Goal: Task Accomplishment & Management: Complete application form

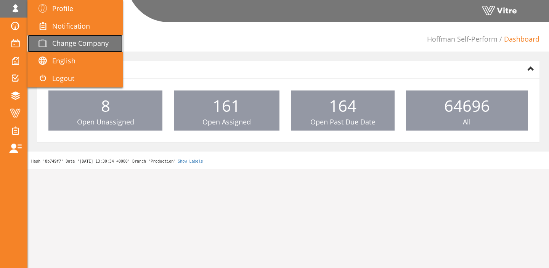
click at [63, 42] on span "Change Company" at bounding box center [80, 43] width 56 height 9
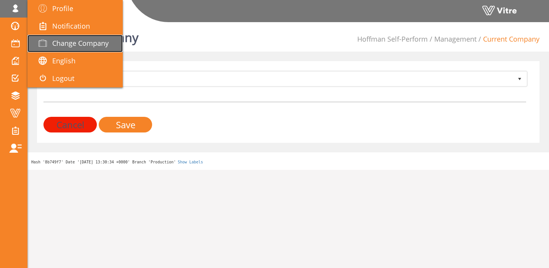
click at [52, 43] on span at bounding box center [42, 43] width 19 height 9
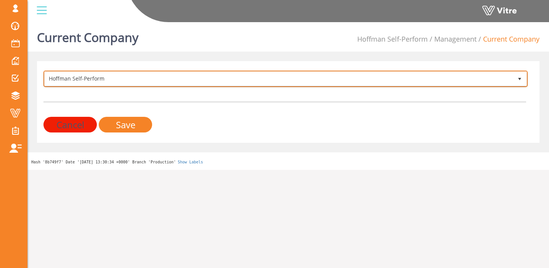
click at [147, 79] on span "Hoffman Self-Perform" at bounding box center [279, 79] width 468 height 14
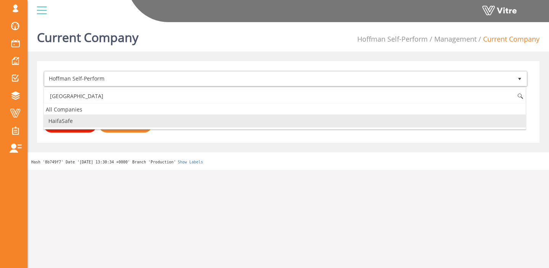
click at [108, 121] on li "HaifaSafe" at bounding box center [285, 120] width 482 height 13
type input "haifa"
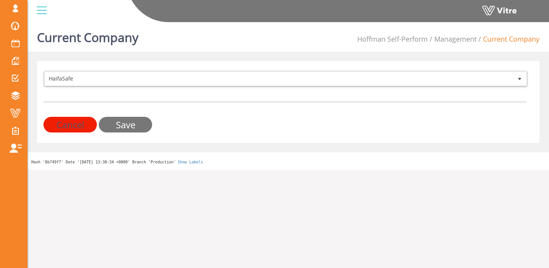
click at [112, 124] on input "Save" at bounding box center [125, 125] width 53 height 16
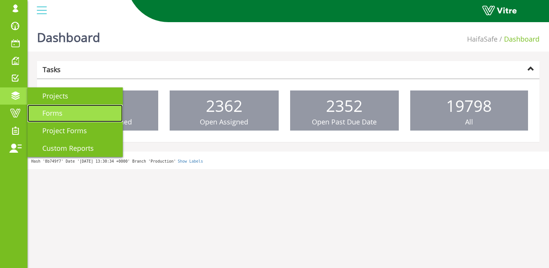
click at [49, 110] on span "Forms" at bounding box center [47, 112] width 29 height 9
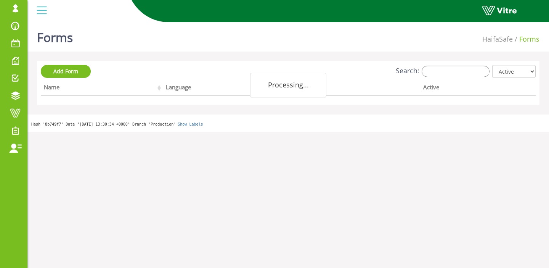
click at [462, 64] on div "Add Form Search: All Active Not Active Processing... Name Language Company Acti…" at bounding box center [288, 83] width 503 height 44
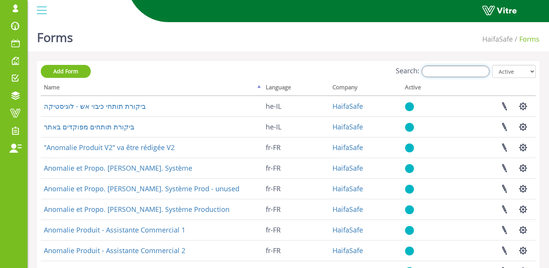
click at [463, 74] on input "Search:" at bounding box center [456, 71] width 68 height 11
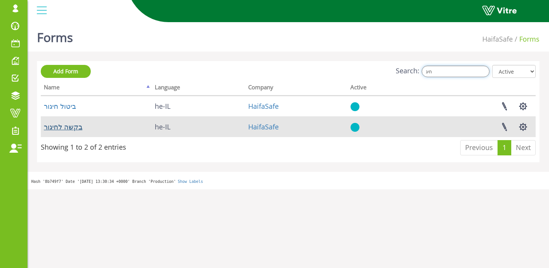
type input "חיג"
click at [72, 125] on link "בקשה לחיגור" at bounding box center [63, 126] width 39 height 9
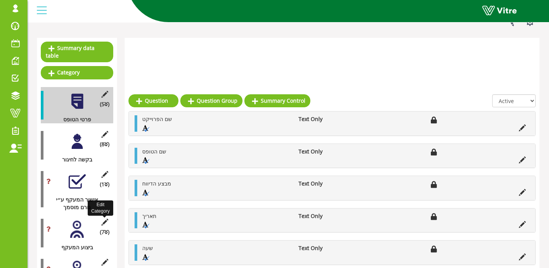
scroll to position [126, 0]
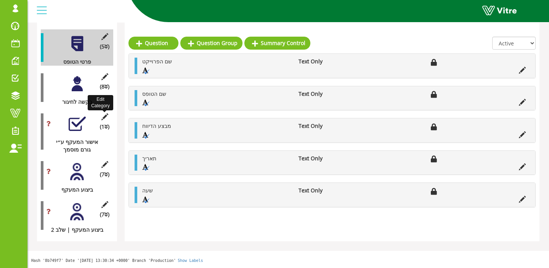
click at [107, 116] on icon at bounding box center [105, 116] width 10 height 7
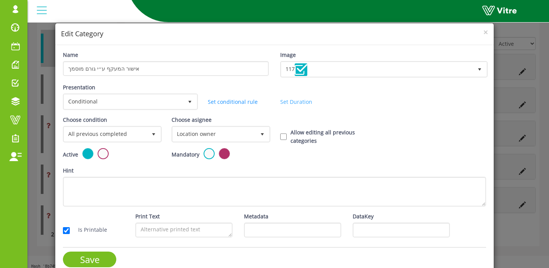
click at [285, 101] on link "Set Duration" at bounding box center [296, 101] width 32 height 7
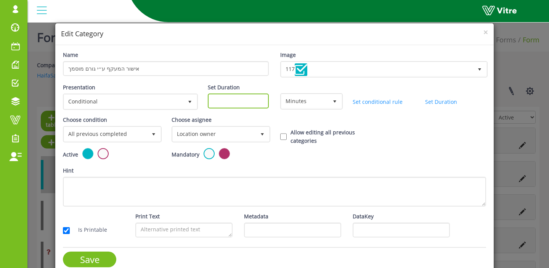
click at [243, 98] on input "Set Duration" at bounding box center [238, 100] width 61 height 15
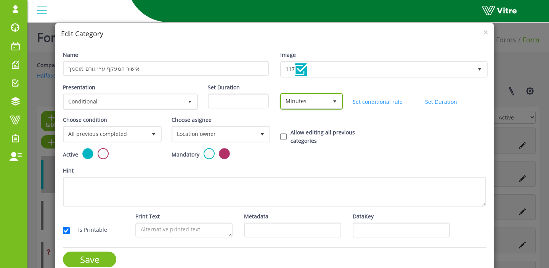
click at [300, 100] on span "Minutes" at bounding box center [305, 101] width 47 height 14
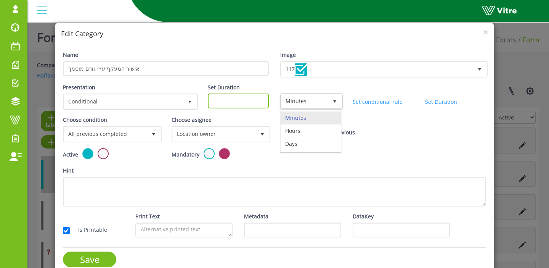
click at [253, 102] on input "Set Duration" at bounding box center [238, 100] width 61 height 15
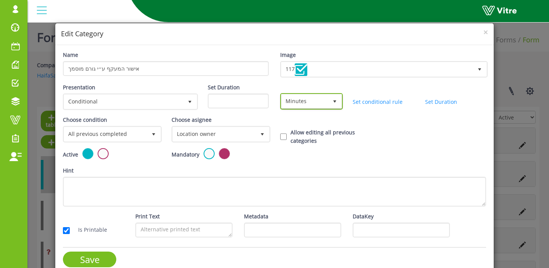
click at [296, 99] on span "Minutes" at bounding box center [305, 101] width 47 height 14
click at [229, 108] on div "Set Duration" at bounding box center [238, 98] width 72 height 31
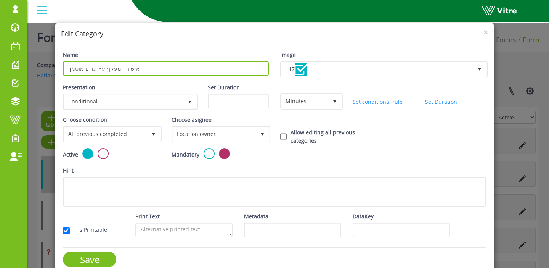
drag, startPoint x: 70, startPoint y: 68, endPoint x: 151, endPoint y: 67, distance: 80.9
click at [151, 67] on input "אישור המעקף ע״י גורם מוסמך" at bounding box center [166, 68] width 206 height 15
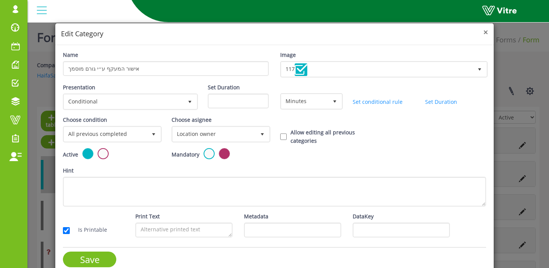
click at [486, 30] on span "×" at bounding box center [486, 32] width 5 height 11
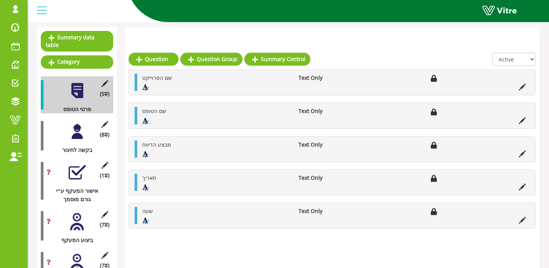
scroll to position [97, 0]
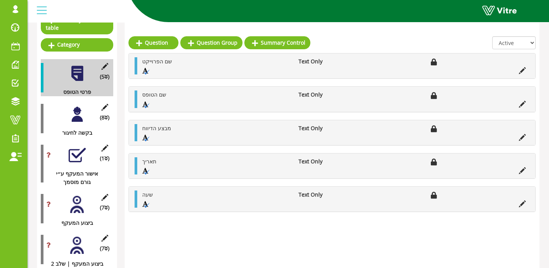
click at [81, 156] on div at bounding box center [77, 154] width 17 height 17
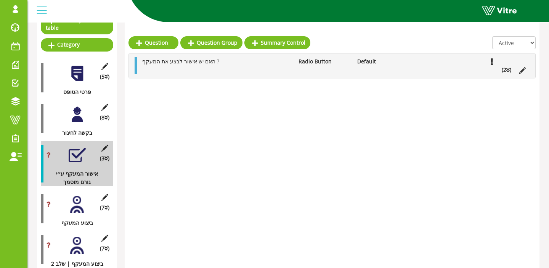
click at [108, 147] on icon at bounding box center [105, 148] width 10 height 7
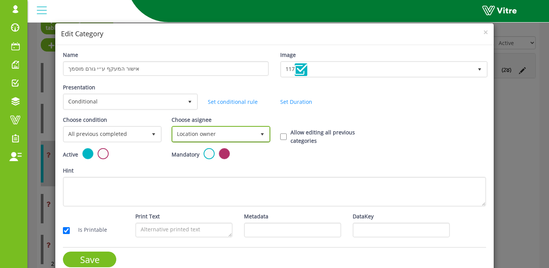
click at [213, 136] on span "Location owner" at bounding box center [214, 134] width 83 height 14
click at [481, 30] on h4 "Edit Category" at bounding box center [274, 34] width 427 height 10
click at [484, 31] on span "×" at bounding box center [486, 32] width 5 height 11
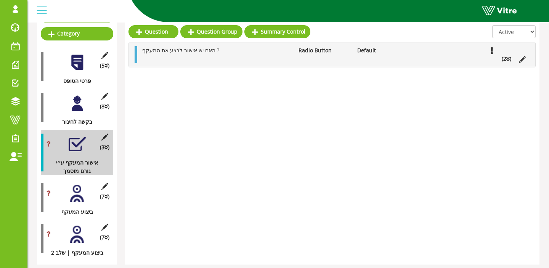
scroll to position [133, 0]
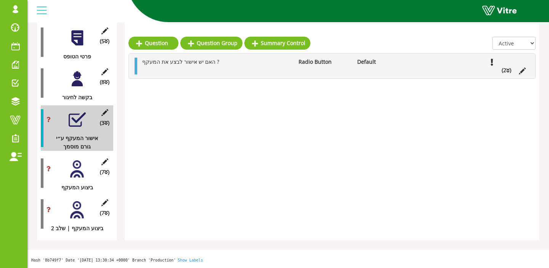
click at [81, 165] on div at bounding box center [77, 168] width 17 height 17
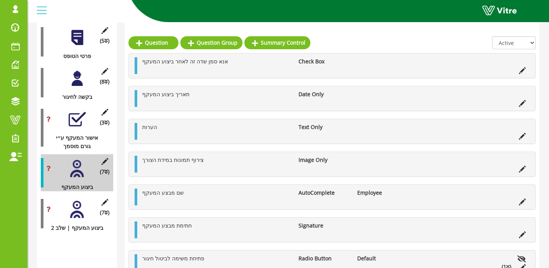
click at [80, 210] on div at bounding box center [77, 209] width 17 height 17
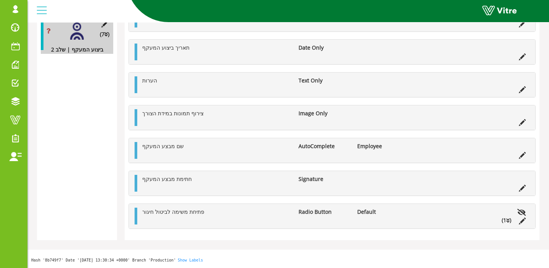
scroll to position [0, 0]
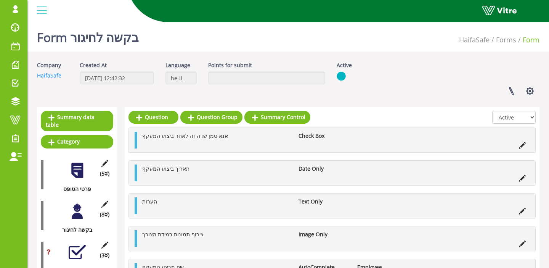
click at [77, 214] on div at bounding box center [77, 211] width 17 height 17
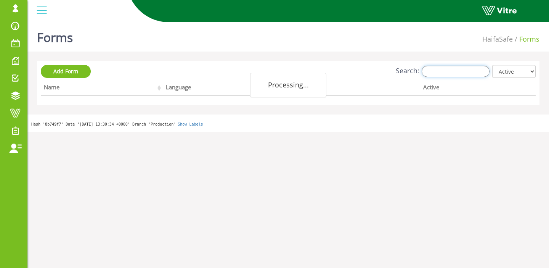
click at [461, 73] on input "Search:" at bounding box center [456, 71] width 68 height 11
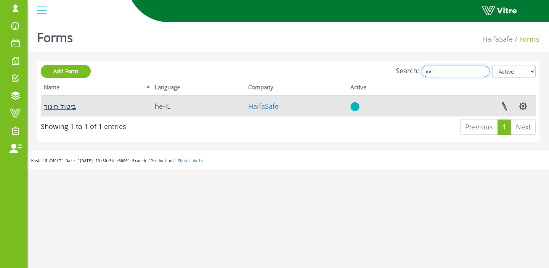
type input "ביטו"
click at [53, 110] on link "ביטול חיגור" at bounding box center [60, 105] width 32 height 9
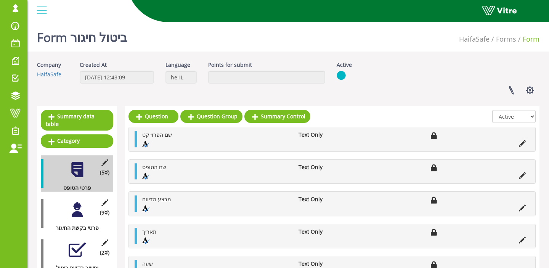
click at [75, 208] on div at bounding box center [77, 209] width 17 height 17
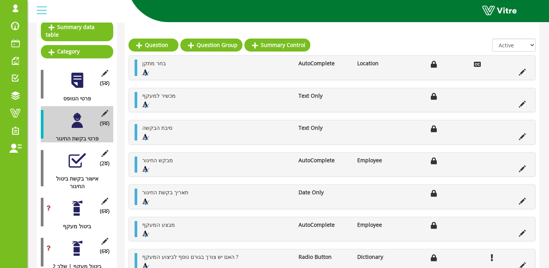
scroll to position [94, 0]
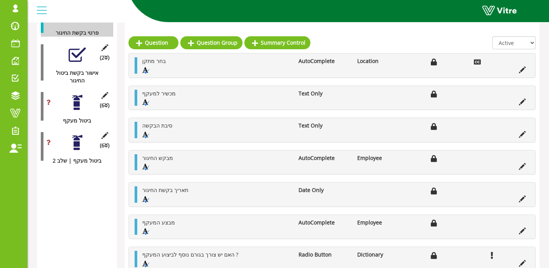
click at [76, 61] on div at bounding box center [77, 54] width 17 height 17
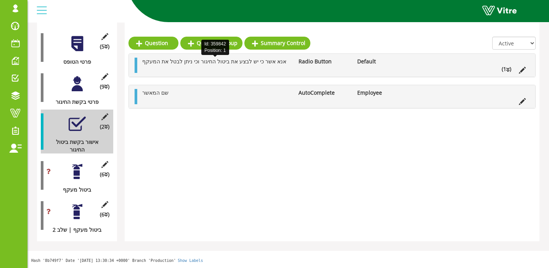
click at [153, 63] on span "אנא אשר כי יש לבצע את ביטול החיגור וכי ניתן לבטל את המעקף" at bounding box center [214, 61] width 144 height 7
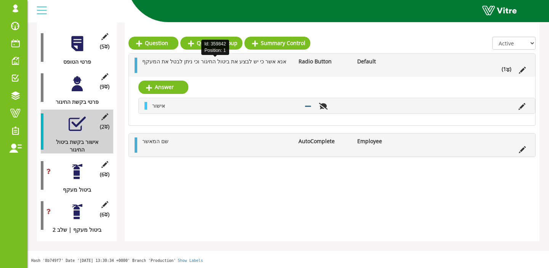
click at [153, 63] on span "אנא אשר כי יש לבצע את ביטול החיגור וכי ניתן לבטל את המעקף" at bounding box center [214, 61] width 144 height 7
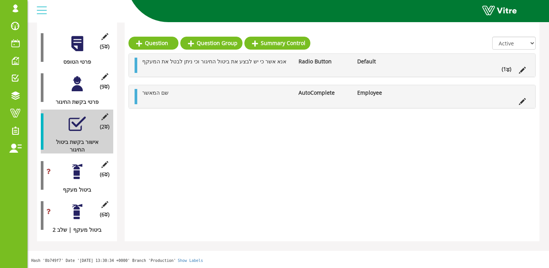
click at [81, 89] on div at bounding box center [77, 83] width 17 height 17
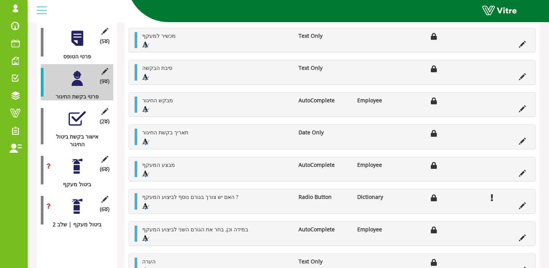
scroll to position [68, 0]
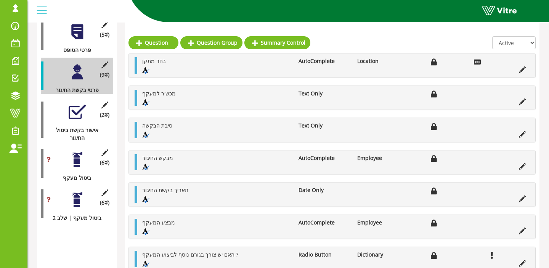
click at [78, 119] on div at bounding box center [77, 111] width 17 height 17
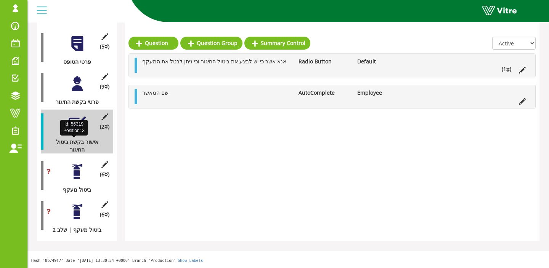
drag, startPoint x: 69, startPoint y: 148, endPoint x: 99, endPoint y: 142, distance: 30.2
click at [99, 142] on div "אישור בקשת ביטול החיגור" at bounding box center [74, 145] width 67 height 15
click at [78, 173] on div at bounding box center [77, 171] width 17 height 17
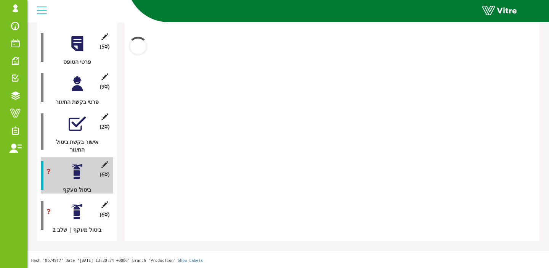
scroll to position [138, 0]
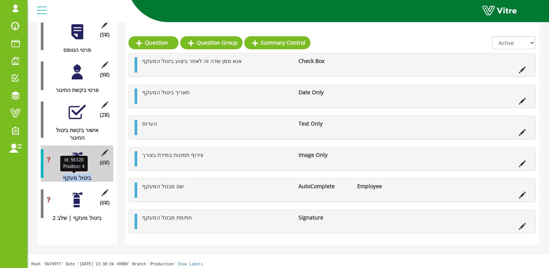
drag, startPoint x: 59, startPoint y: 176, endPoint x: 95, endPoint y: 177, distance: 36.3
click at [95, 177] on div "ביטול מעקף" at bounding box center [74, 178] width 67 height 8
click at [85, 178] on div "ביטול מעקף" at bounding box center [74, 178] width 67 height 8
click at [69, 166] on div at bounding box center [77, 159] width 17 height 17
click at [109, 152] on icon at bounding box center [105, 152] width 10 height 7
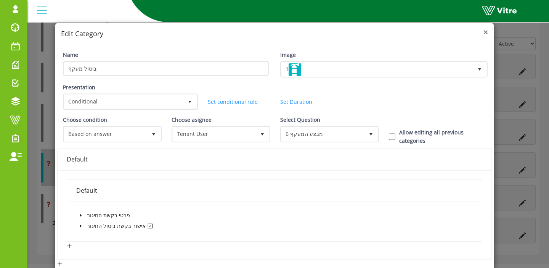
click at [485, 34] on span "×" at bounding box center [486, 32] width 5 height 11
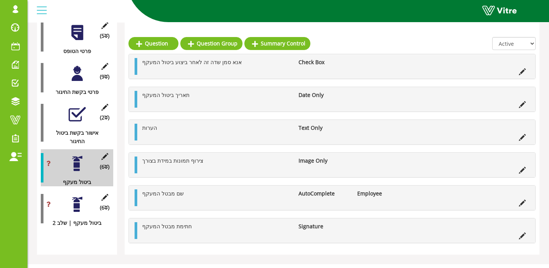
click at [78, 85] on div "(9 ) פרטי בקשת החיגור" at bounding box center [77, 77] width 72 height 37
click at [77, 78] on div at bounding box center [77, 73] width 17 height 17
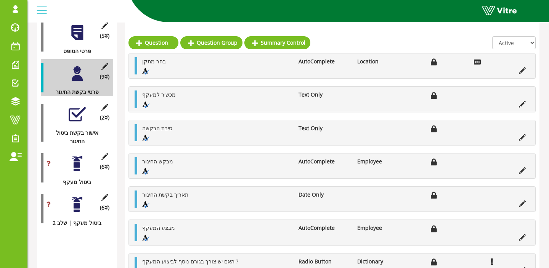
click at [70, 123] on div "(2 ) אישור בקשת ביטול החיגור" at bounding box center [77, 122] width 72 height 45
click at [72, 119] on div at bounding box center [77, 114] width 17 height 17
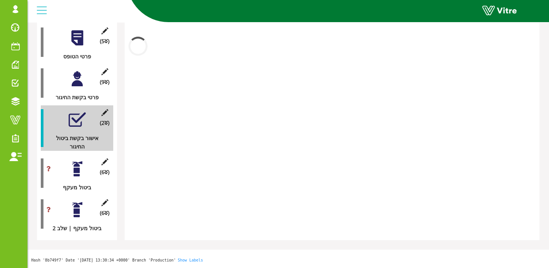
scroll to position [133, 0]
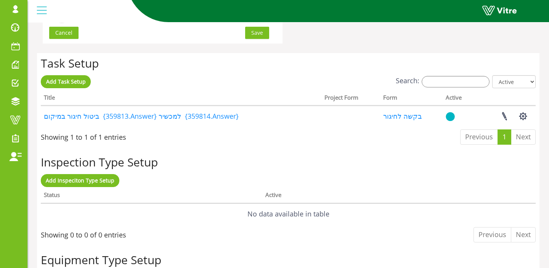
scroll to position [567, 0]
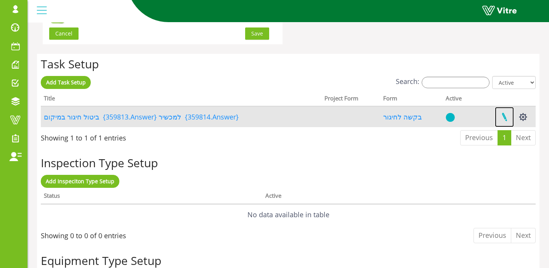
click at [501, 115] on link at bounding box center [504, 117] width 19 height 20
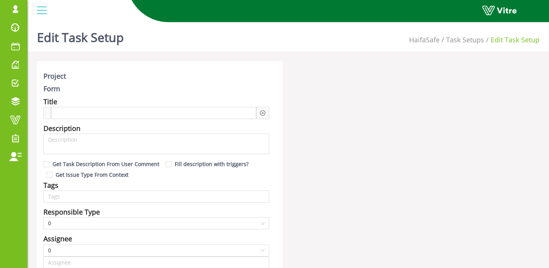
scroll to position [21, 0]
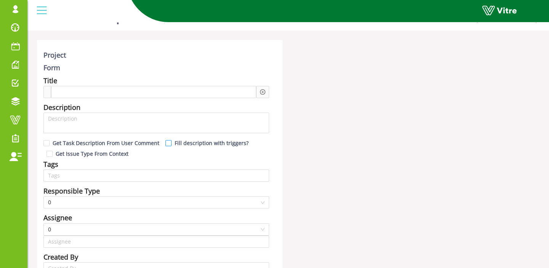
type input "[PERSON_NAME] SU"
type input "168"
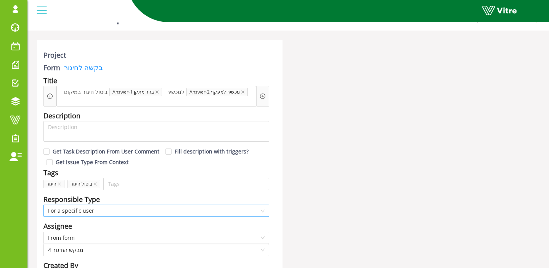
click at [79, 212] on span "For a specific user" at bounding box center [156, 210] width 217 height 11
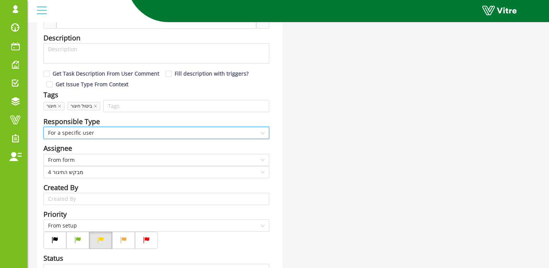
scroll to position [98, 0]
